Goal: Information Seeking & Learning: Learn about a topic

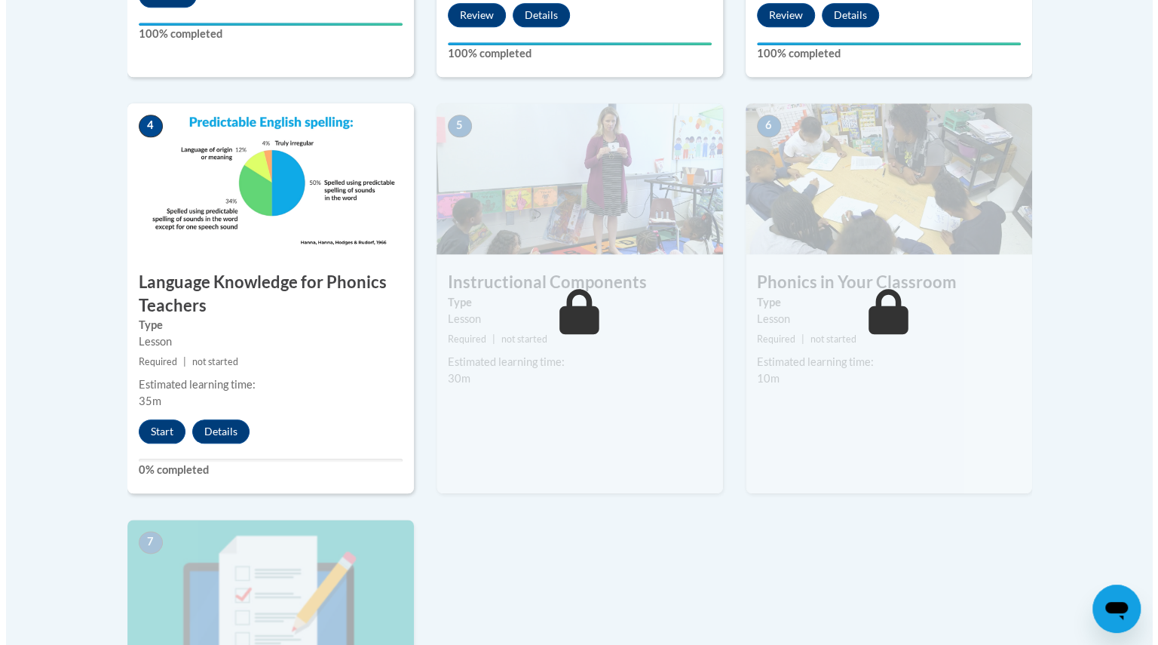
scroll to position [797, 0]
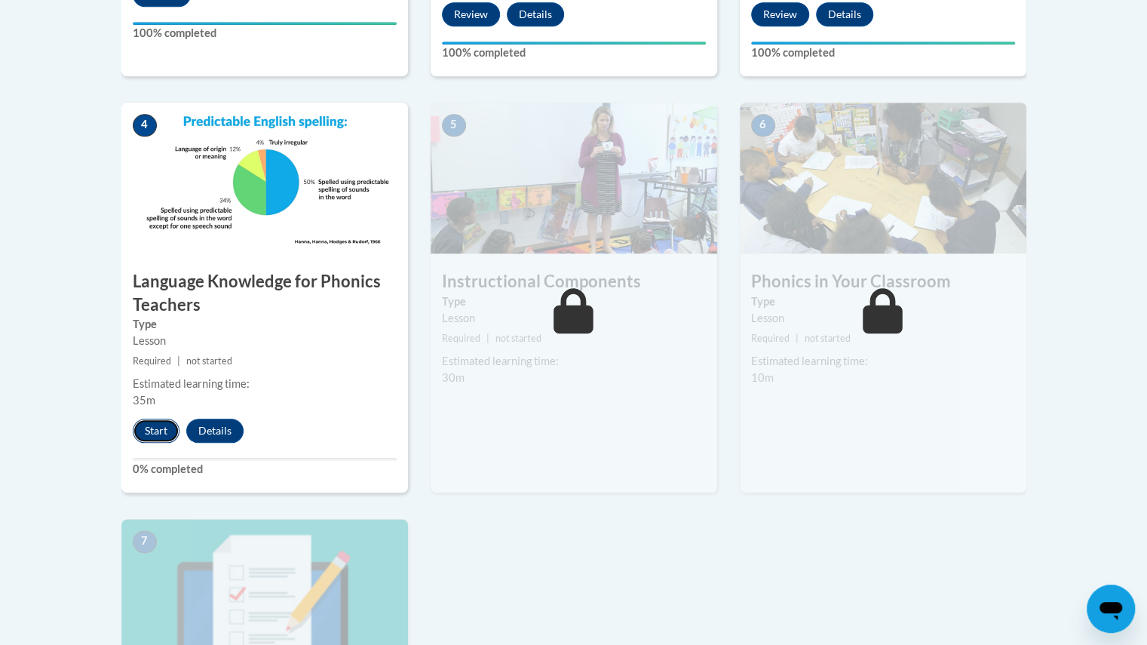
click at [158, 431] on button "Start" at bounding box center [156, 430] width 47 height 24
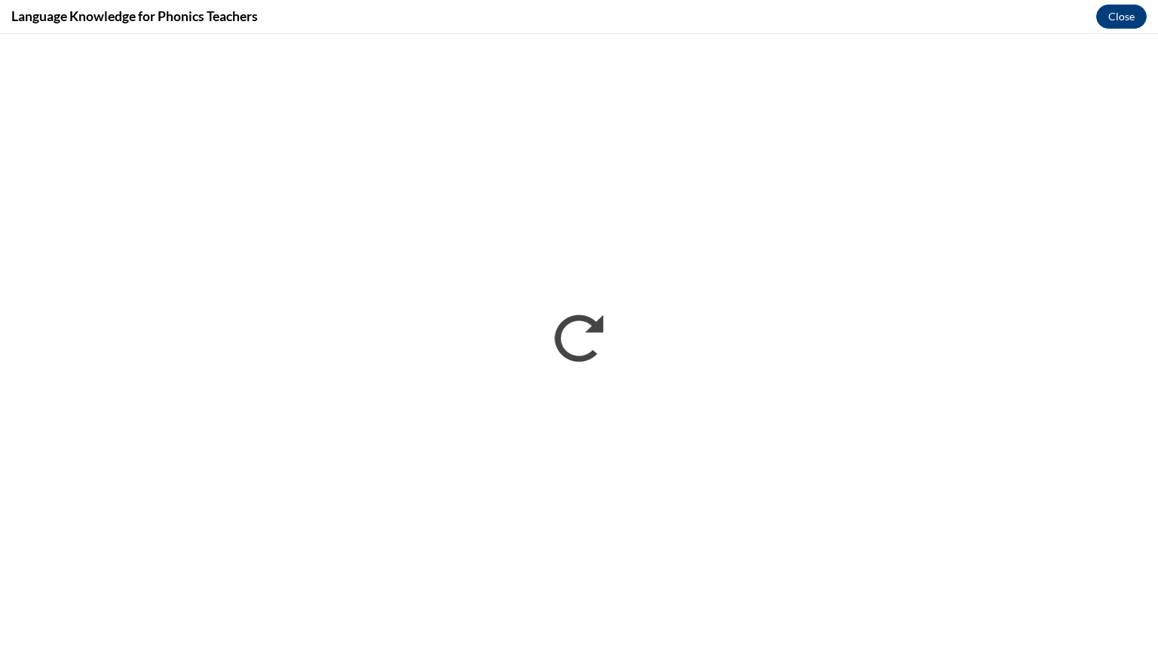
scroll to position [0, 0]
